Goal: Go to known website: Go to known website

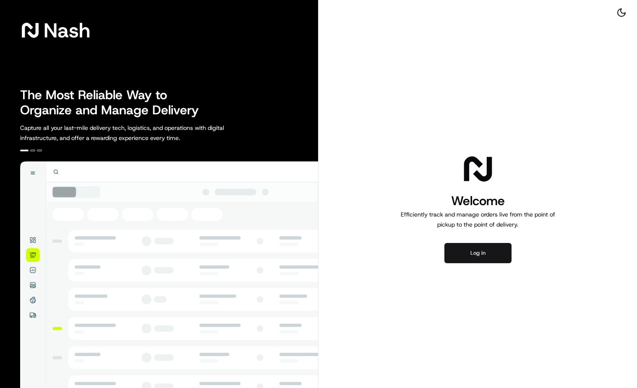
click at [475, 243] on button "Log in" at bounding box center [478, 253] width 67 height 20
